Goal: Navigation & Orientation: Find specific page/section

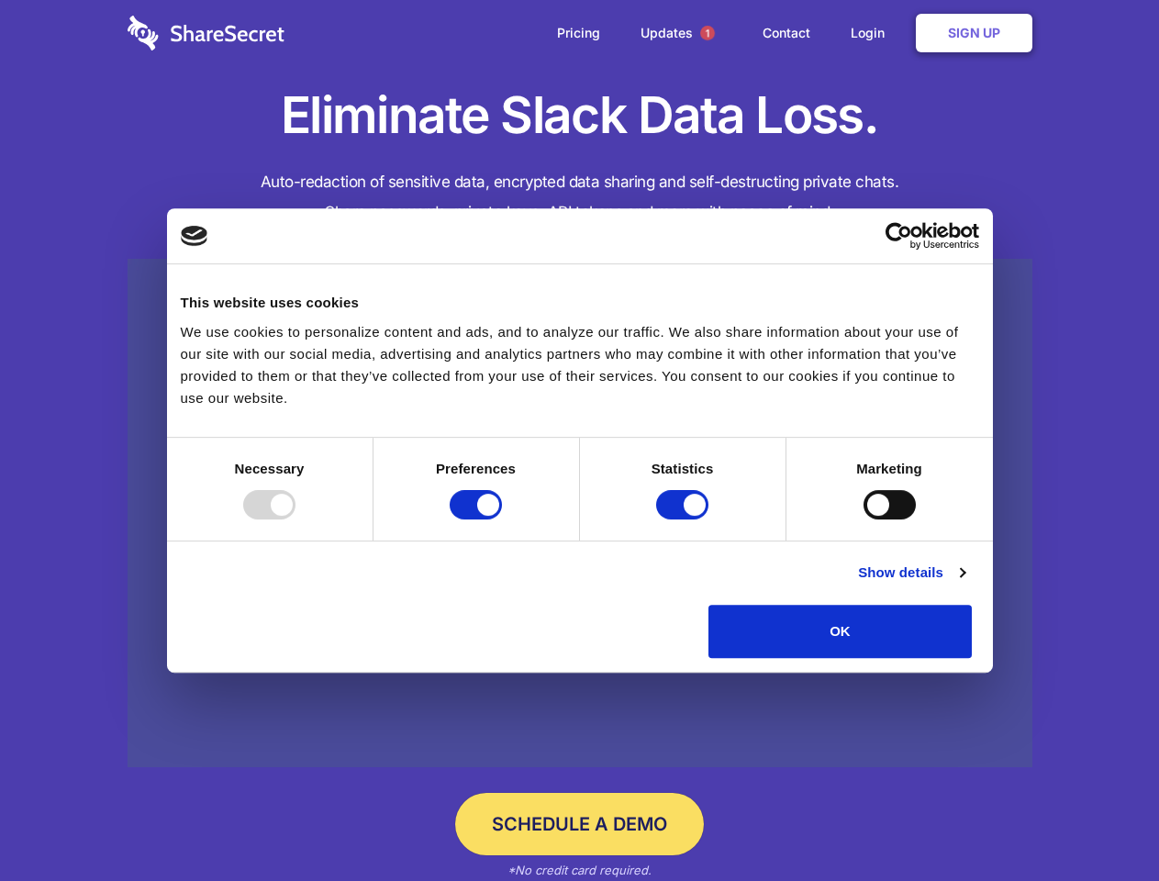
click at [296, 520] on div at bounding box center [269, 504] width 52 height 29
click at [502, 520] on input "Preferences" at bounding box center [476, 504] width 52 height 29
checkbox input "false"
click at [685, 520] on input "Statistics" at bounding box center [682, 504] width 52 height 29
checkbox input "false"
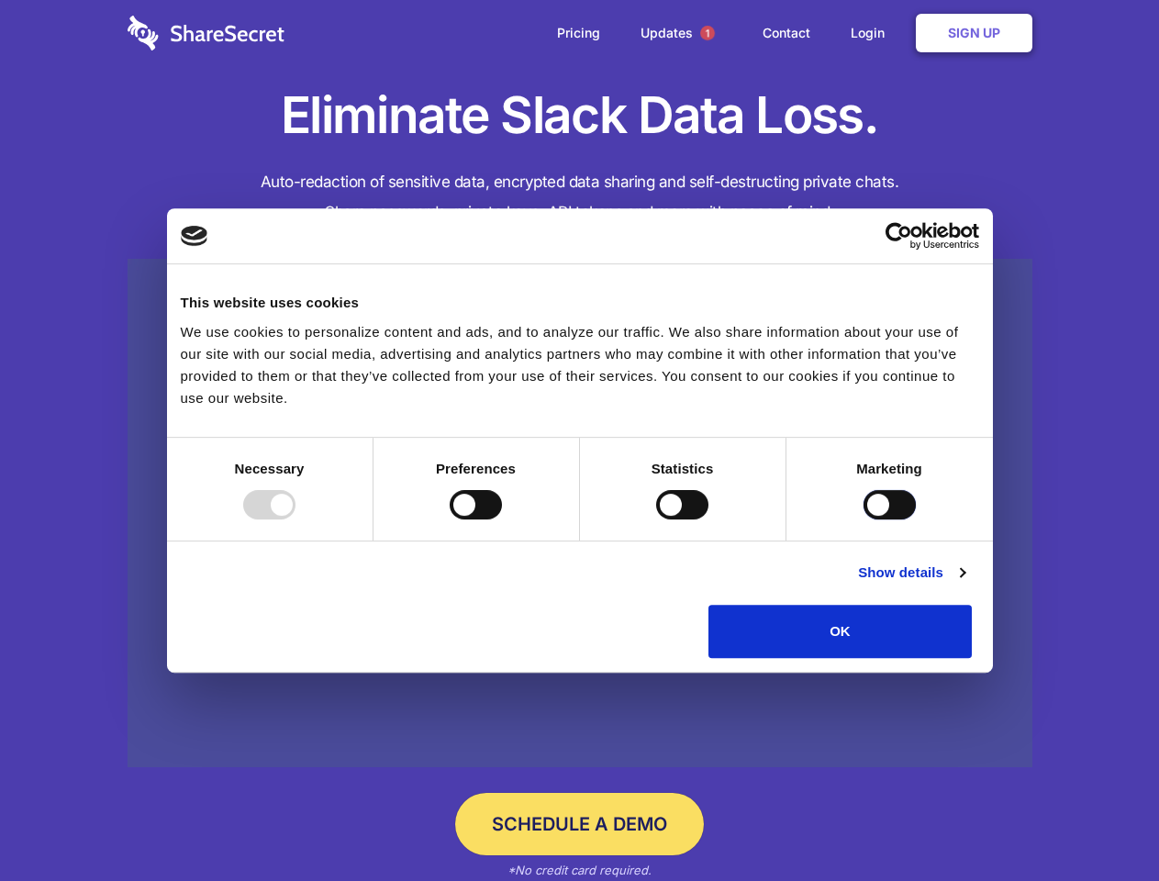
click at [864, 520] on input "Marketing" at bounding box center [890, 504] width 52 height 29
checkbox input "true"
click at [965, 584] on link "Show details" at bounding box center [911, 573] width 106 height 22
click at [0, 0] on li "Necessary 7 Necessary cookies help make a website usable by enabling basic func…" at bounding box center [0, 0] width 0 height 0
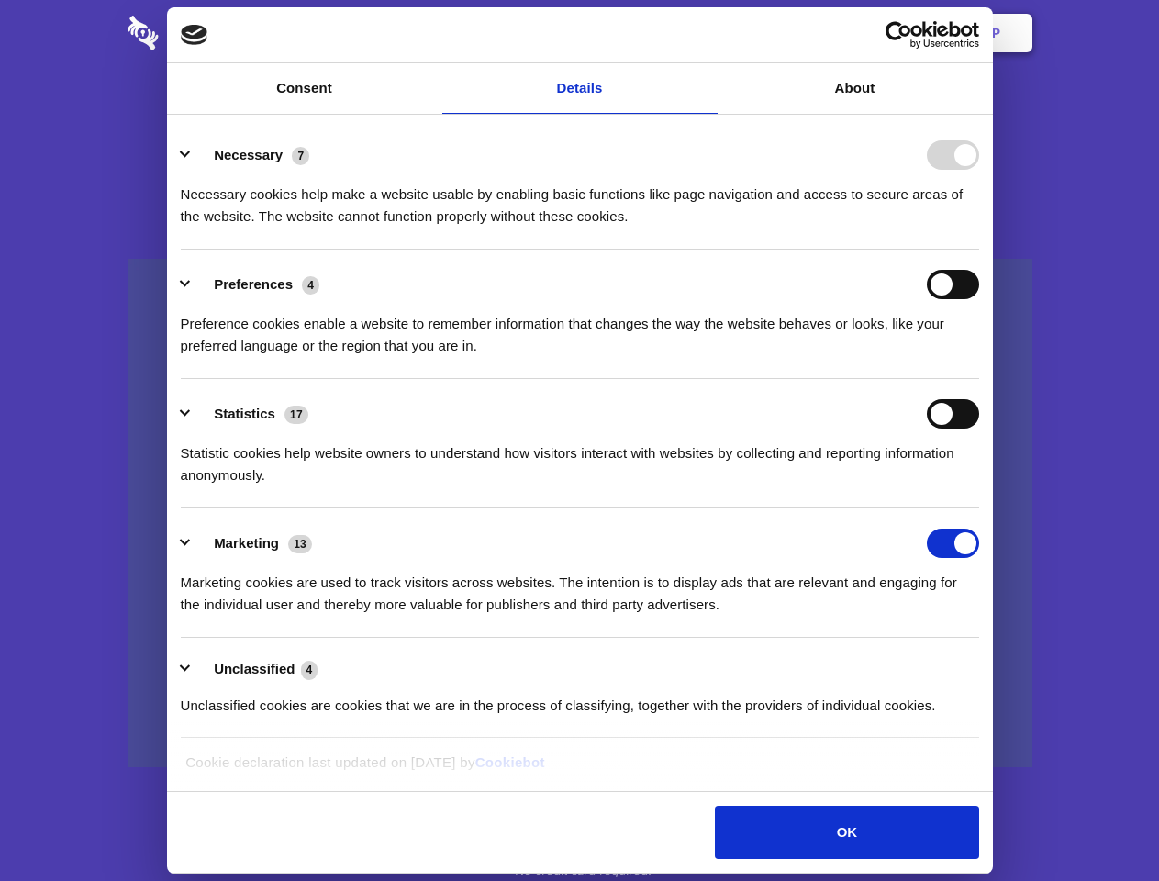
click at [707, 33] on span "1" at bounding box center [707, 33] width 15 height 15
